Goal: Find specific page/section: Find specific page/section

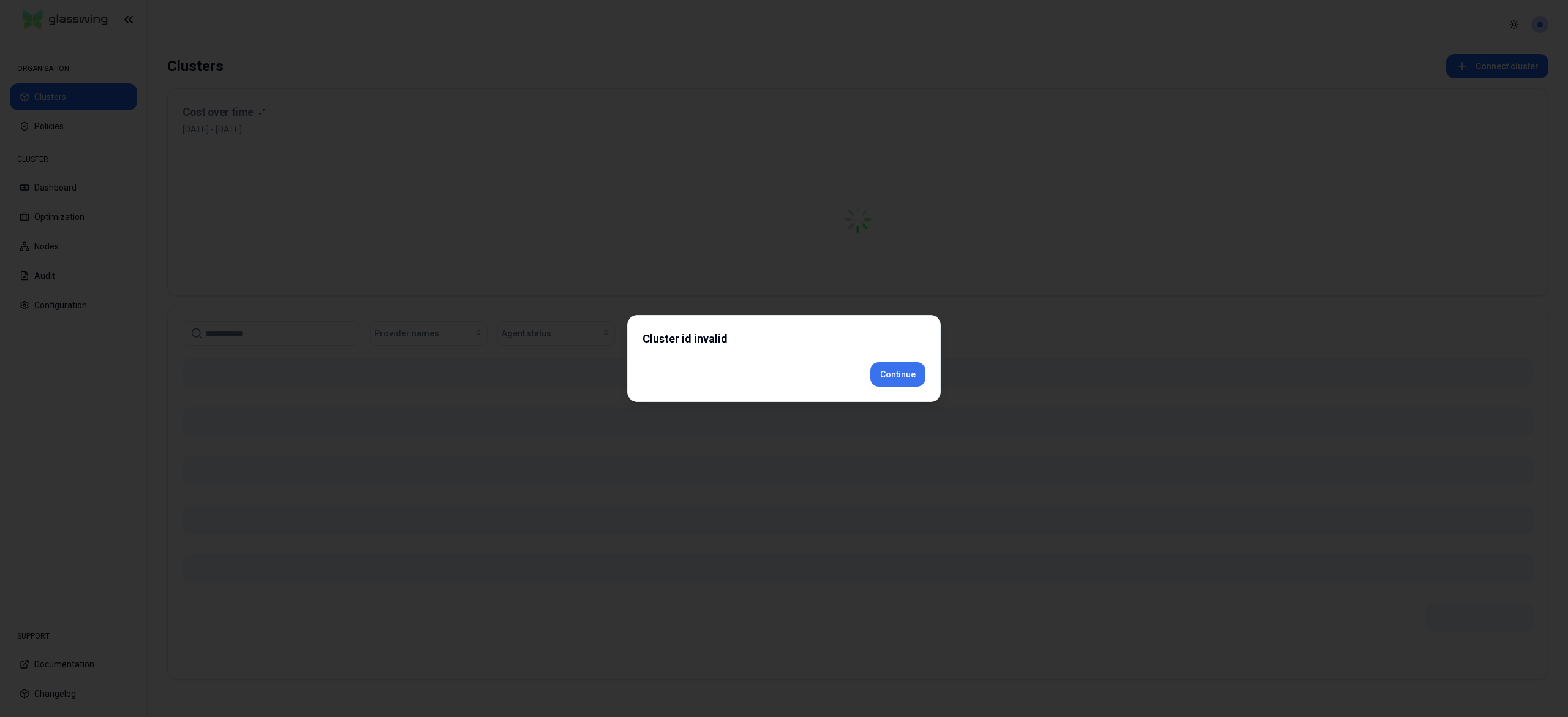
click at [884, 387] on button "Continue" at bounding box center [898, 374] width 55 height 24
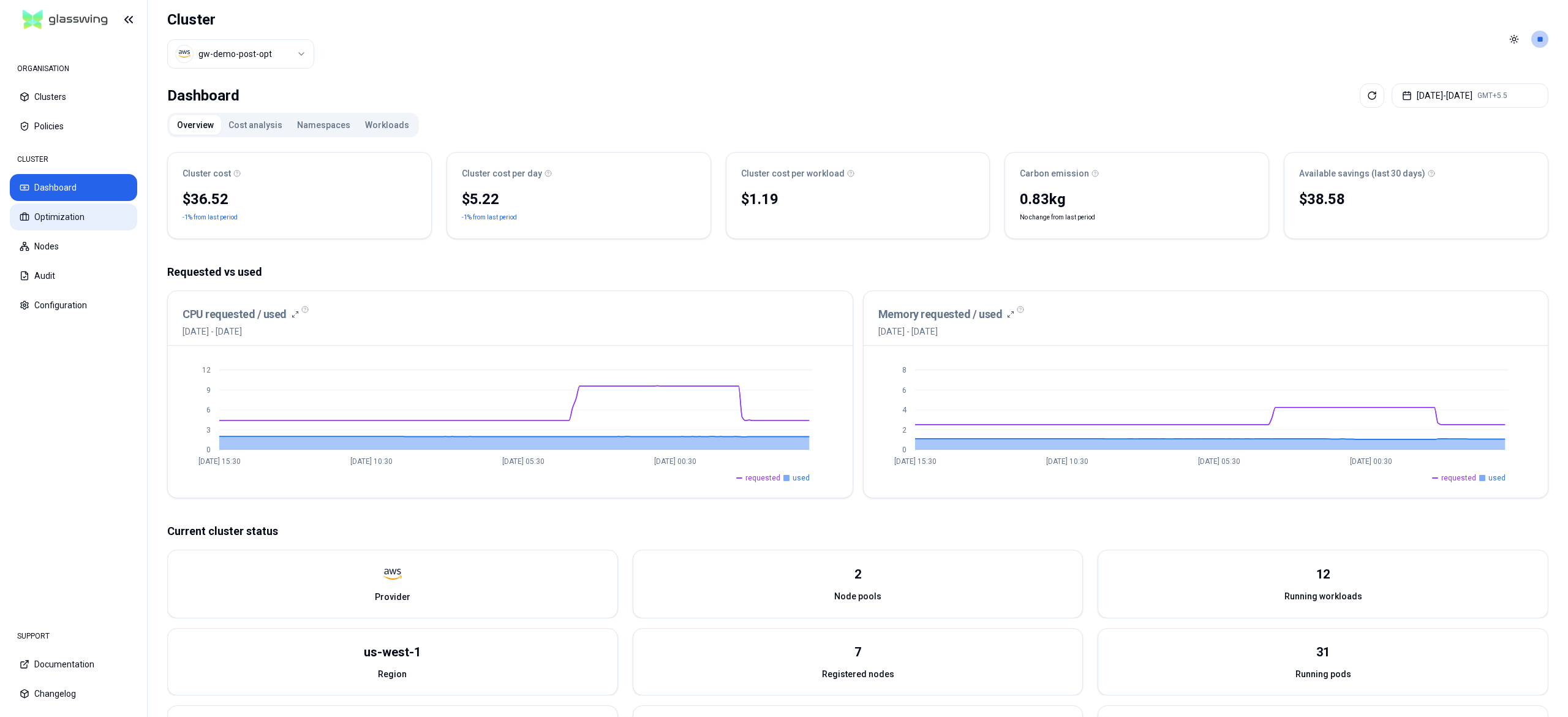
click at [81, 217] on button "Optimization" at bounding box center [74, 217] width 127 height 27
